Goal: Transaction & Acquisition: Obtain resource

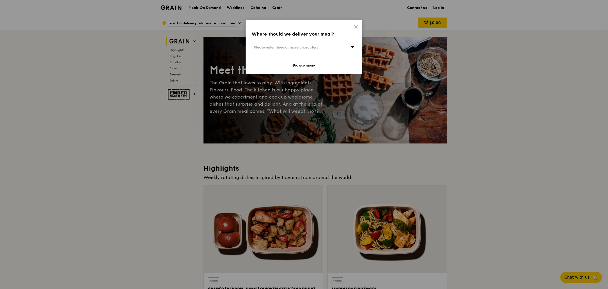
click at [354, 25] on div "Where should we deliver your meal? Please enter three or more characters Browse…" at bounding box center [304, 47] width 117 height 54
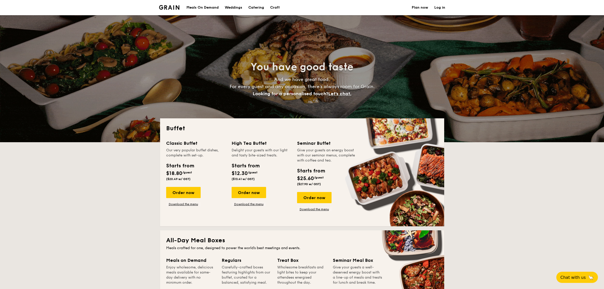
select select
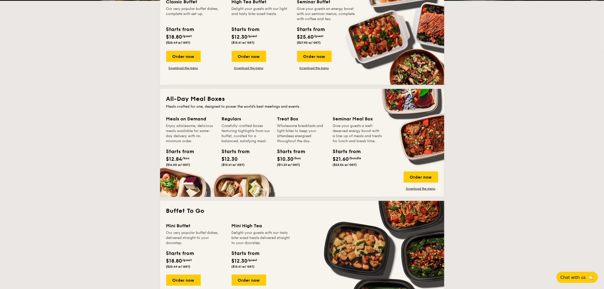
scroll to position [180, 0]
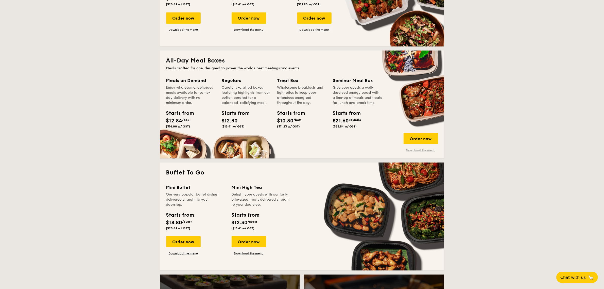
click at [425, 151] on link "Download the menu" at bounding box center [421, 150] width 35 height 4
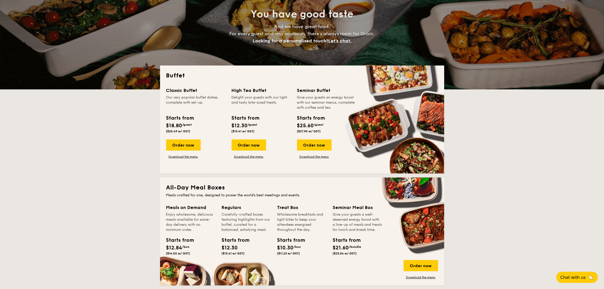
scroll to position [32, 0]
